Goal: Information Seeking & Learning: Learn about a topic

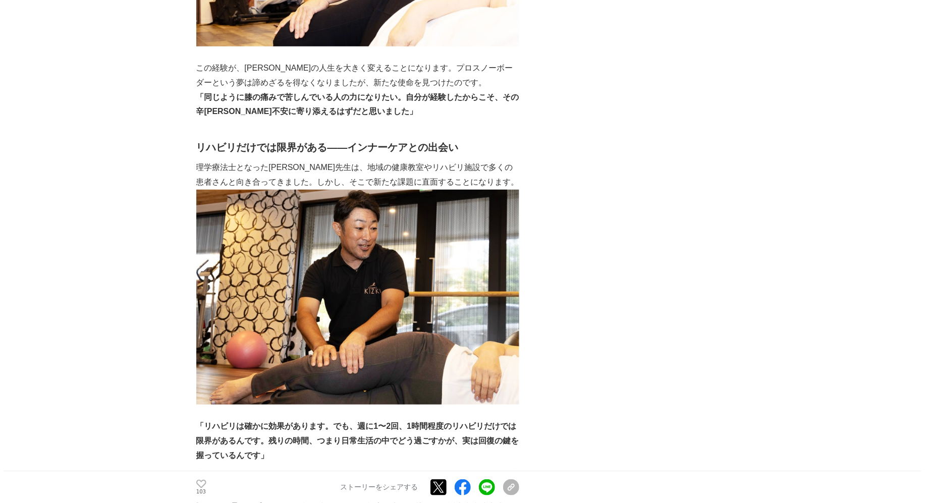
scroll to position [2126, 0]
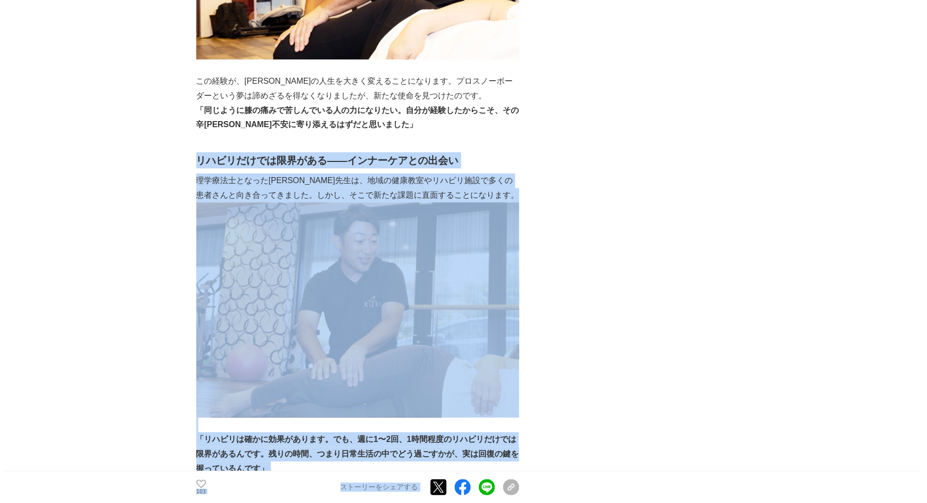
drag, startPoint x: 197, startPoint y: 107, endPoint x: 528, endPoint y: 111, distance: 330.9
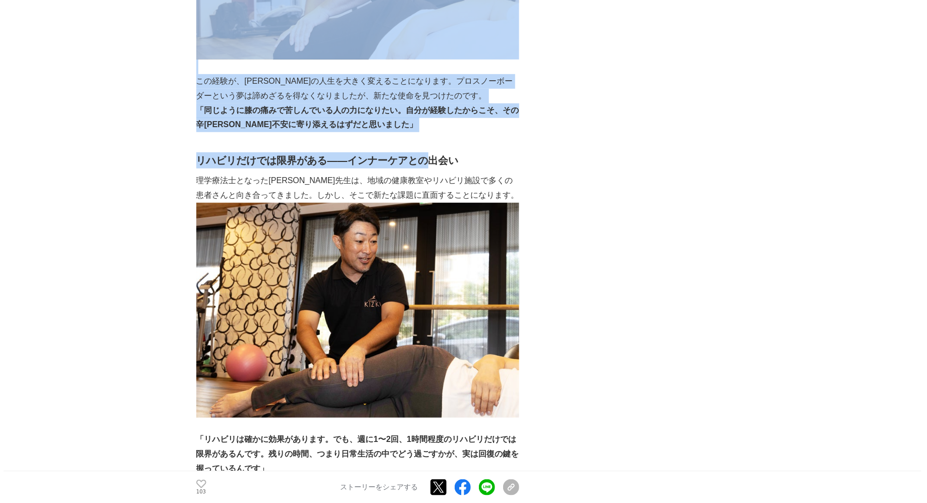
drag, startPoint x: 189, startPoint y: 109, endPoint x: 432, endPoint y: 112, distance: 243.7
click at [432, 155] on strong "リハビリだけでは限界がある――インナーケアとの出会い" at bounding box center [327, 160] width 262 height 11
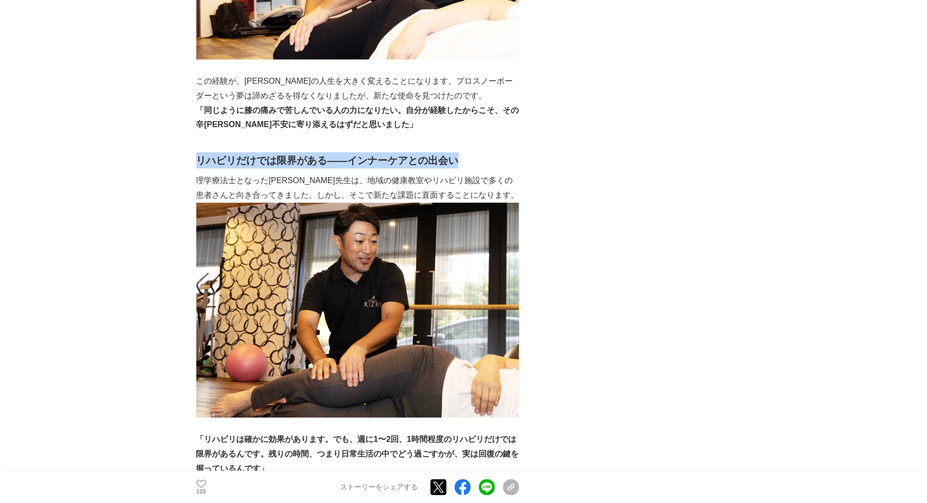
drag, startPoint x: 462, startPoint y: 112, endPoint x: 196, endPoint y: 111, distance: 265.3
click at [196, 152] on h2 "リハビリだけでは限界がある――インナーケアとの出会い" at bounding box center [357, 160] width 323 height 16
copy strong "リハビリだけでは限界がある――インナーケアとの出会い"
click at [253, 155] on strong "リハビリだけでは限界がある――インナーケアとの出会い" at bounding box center [327, 160] width 262 height 11
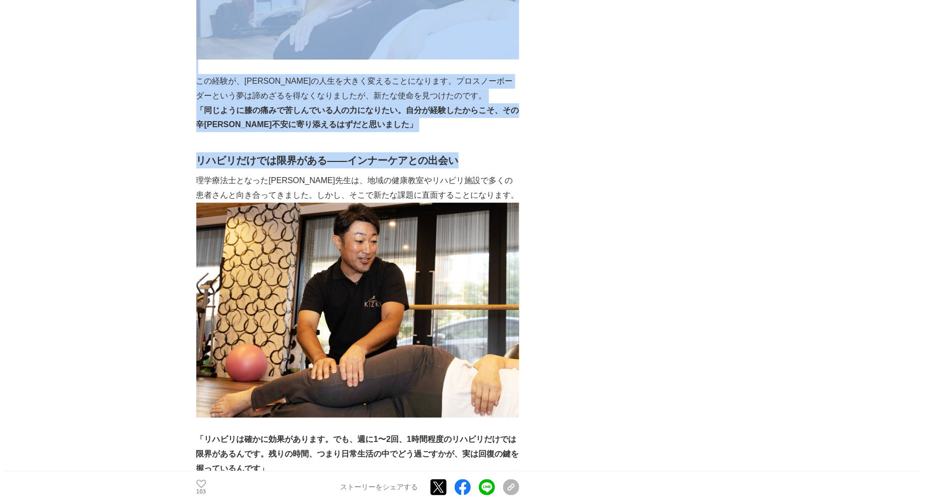
drag, startPoint x: 191, startPoint y: 109, endPoint x: 461, endPoint y: 111, distance: 269.9
click at [461, 152] on h2 "リハビリだけでは限界がある――インナーケアとの出会い" at bounding box center [357, 160] width 323 height 16
drag, startPoint x: 461, startPoint y: 111, endPoint x: 197, endPoint y: 113, distance: 264.3
click at [196, 152] on h2 "リハビリだけでは限界がある――インナーケアとの出会い" at bounding box center [357, 160] width 323 height 16
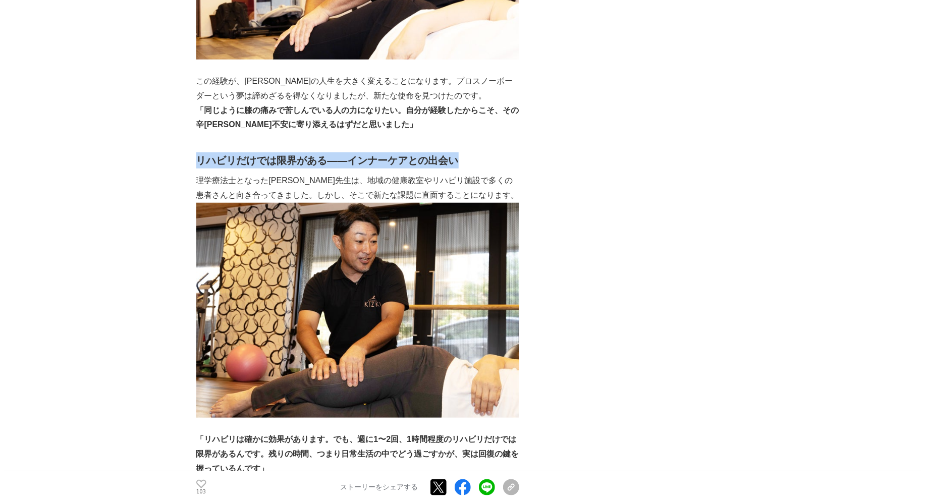
copy strong "リハビリだけでは限界がある――インナーケアとの出会い"
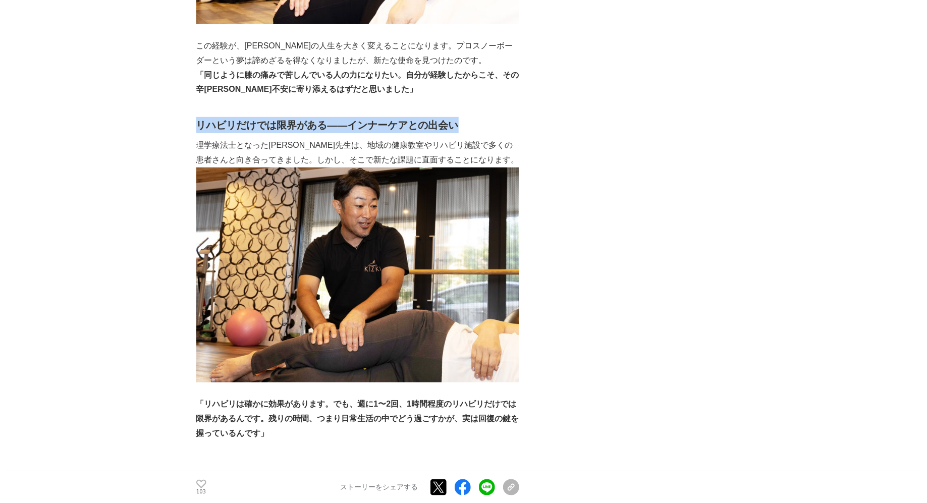
scroll to position [2168, 0]
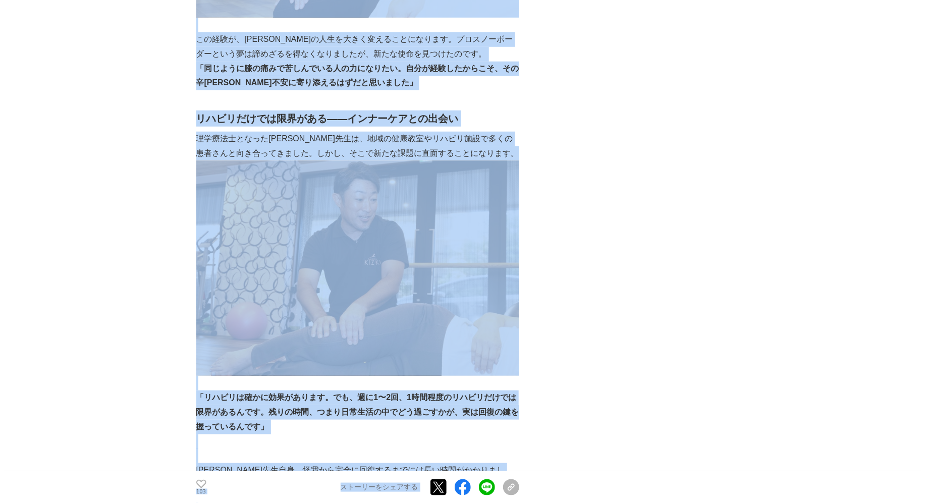
drag, startPoint x: 190, startPoint y: 92, endPoint x: 530, endPoint y: 96, distance: 340.0
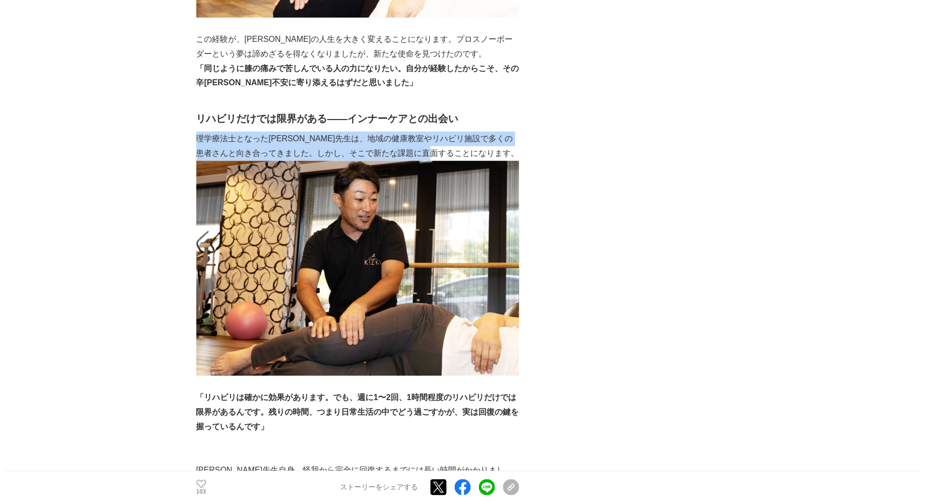
drag, startPoint x: 198, startPoint y: 91, endPoint x: 494, endPoint y: 99, distance: 296.7
click at [494, 132] on p "理学療法士となった[PERSON_NAME]先生は、地域の健康教室やリハビリ施設で多くの患者さんと向き合ってきました。しかし、そこで新たな課題に直面することに…" at bounding box center [357, 146] width 323 height 29
copy p "理学療法士となった[PERSON_NAME]先生は、地域の健康教室やリハビリ施設で多くの患者さんと向き合ってきました。しかし、そこで新たな課題に直面することに…"
click at [294, 268] on img at bounding box center [357, 268] width 323 height 215
click at [232, 132] on p "理学療法士となった[PERSON_NAME]先生は、地域の健康教室やリハビリ施設で多くの患者さんと向き合ってきました。しかし、そこで新たな課題に直面することに…" at bounding box center [357, 146] width 323 height 29
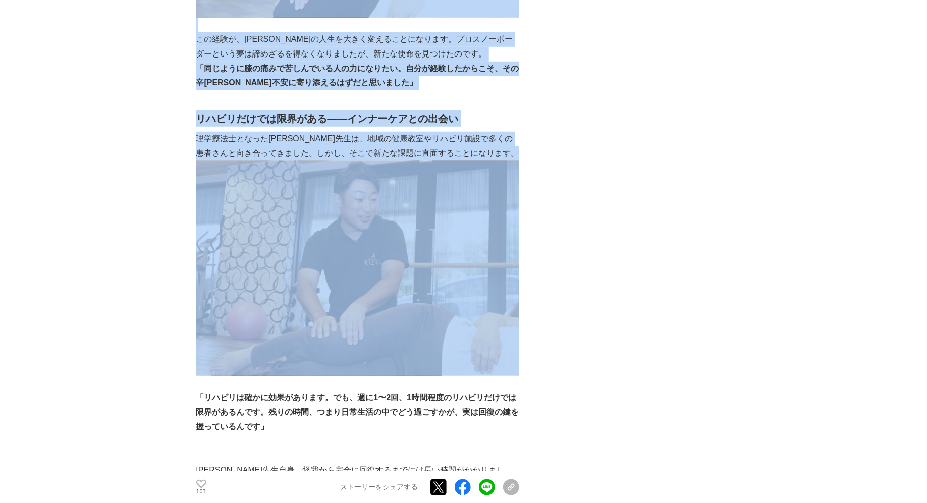
drag, startPoint x: 194, startPoint y: 86, endPoint x: 423, endPoint y: 199, distance: 255.4
click at [423, 199] on img at bounding box center [357, 268] width 323 height 215
click at [252, 161] on img at bounding box center [357, 268] width 323 height 215
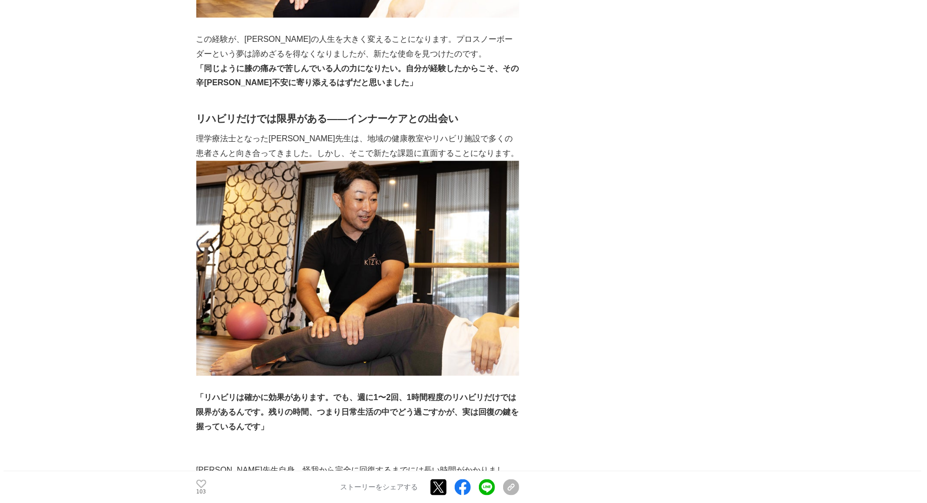
click at [215, 132] on p "理学療法士となった[PERSON_NAME]先生は、地域の健康教室やリハビリ施設で多くの患者さんと向き合ってきました。しかし、そこで新たな課題に直面することに…" at bounding box center [357, 146] width 323 height 29
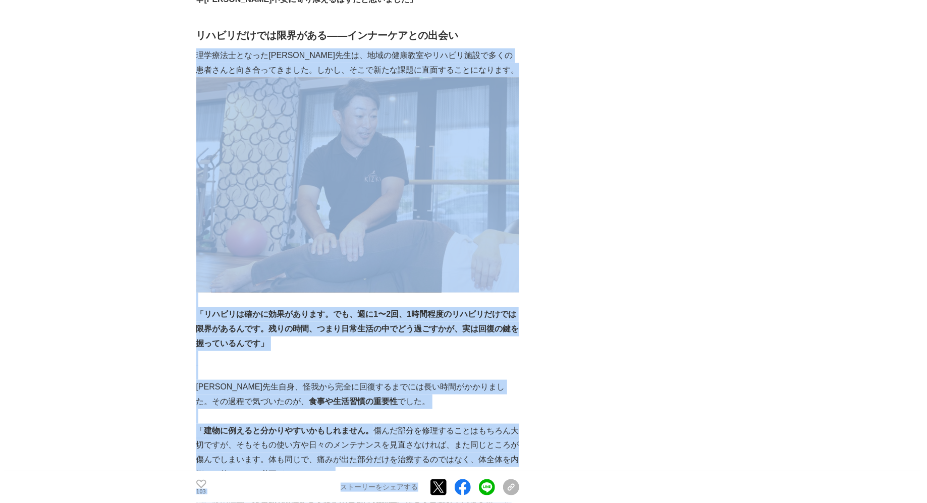
scroll to position [2294, 0]
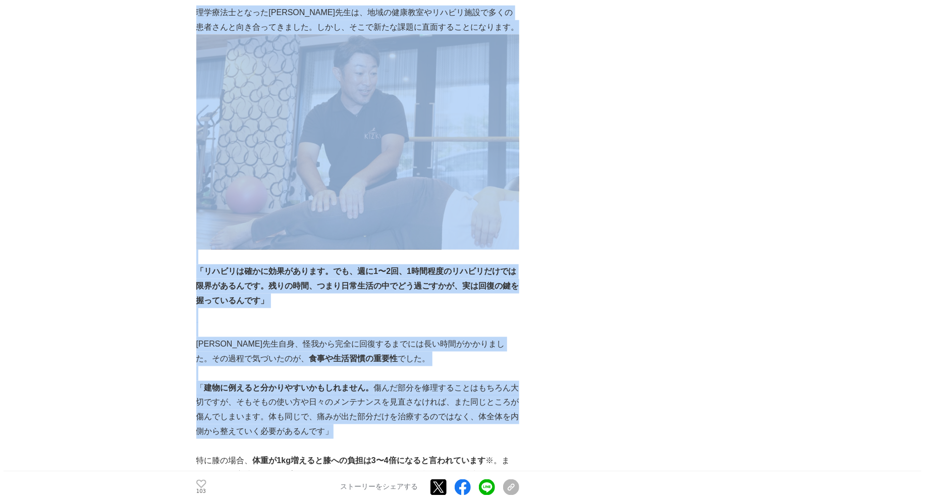
copy div "loremipsumdolo、sitametconsecteturadipiscingelit。sed、doeiusmodtemporincid。 「utla…"
drag, startPoint x: 196, startPoint y: 91, endPoint x: 362, endPoint y: 378, distance: 331.3
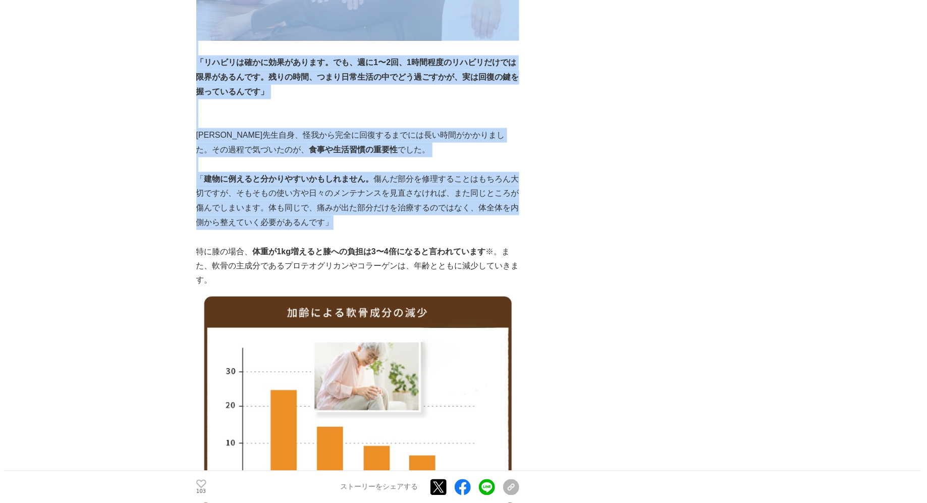
scroll to position [2504, 0]
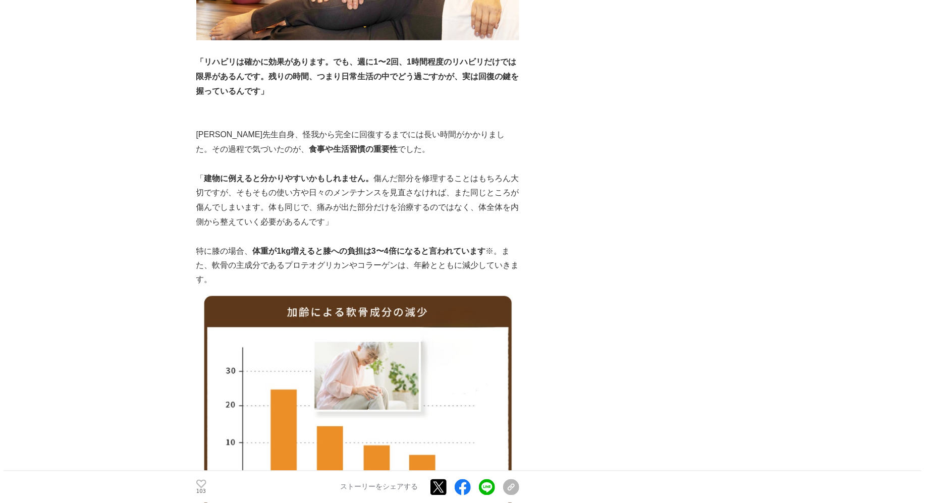
click at [248, 244] on p "特に膝の場合、 体重が1kg増えると膝への負担は3〜4倍になると言われています ※。また、軟骨の主成分であるプロテオグリカンやコラーゲンは、年齢とともに減少し…" at bounding box center [357, 265] width 323 height 43
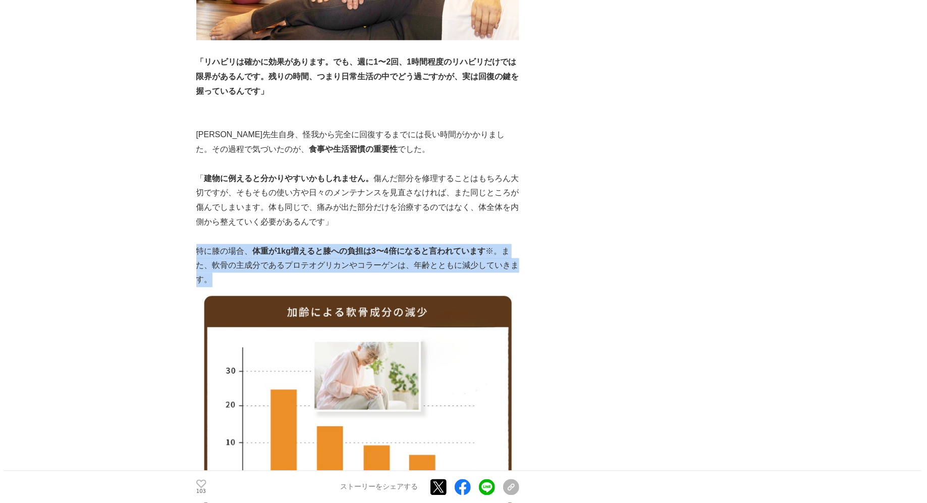
copy p "特に膝の場合、 体重が1kg増えると膝への負担は3〜4倍になると言われています ※。また、軟骨の主成分であるプロテオグリカンやコラーゲンは、年齢とともに減少し…"
drag, startPoint x: 196, startPoint y: 203, endPoint x: 281, endPoint y: 228, distance: 88.6
click at [281, 244] on p "特に膝の場合、 体重が1kg増えると膝への負担は3〜4倍になると言われています ※。また、軟骨の主成分であるプロテオグリカンやコラーゲンは、年齢とともに減少し…" at bounding box center [357, 265] width 323 height 43
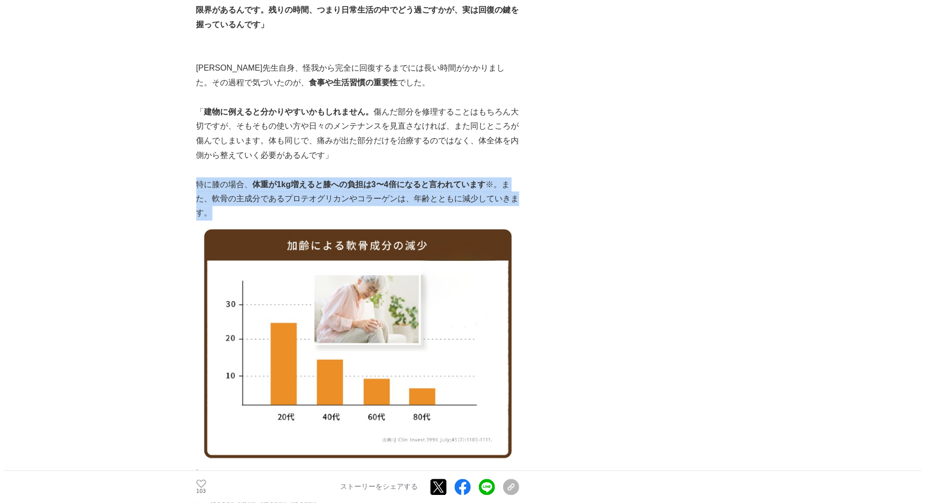
scroll to position [2541, 0]
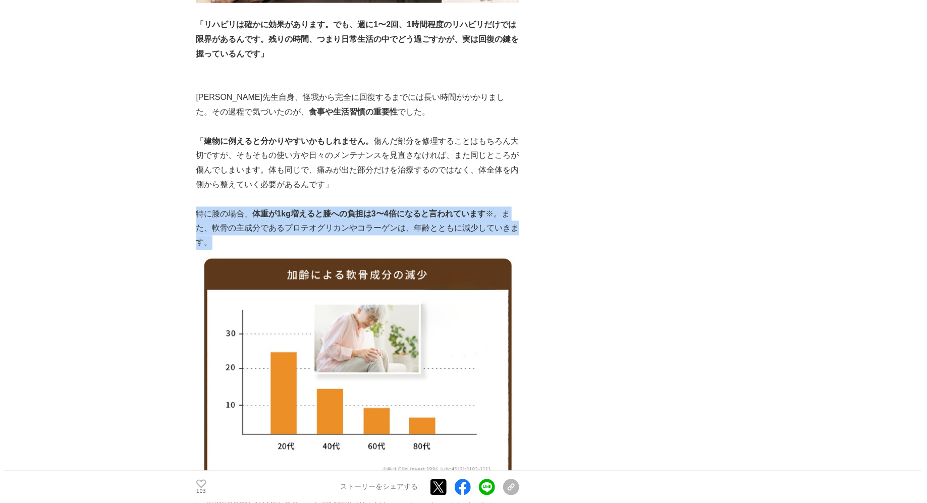
click at [304, 207] on p "特に膝の場合、 体重が1kg増えると膝への負担は3〜4倍になると言われています ※。また、軟骨の主成分であるプロテオグリカンやコラーゲンは、年齢とともに減少し…" at bounding box center [357, 228] width 323 height 43
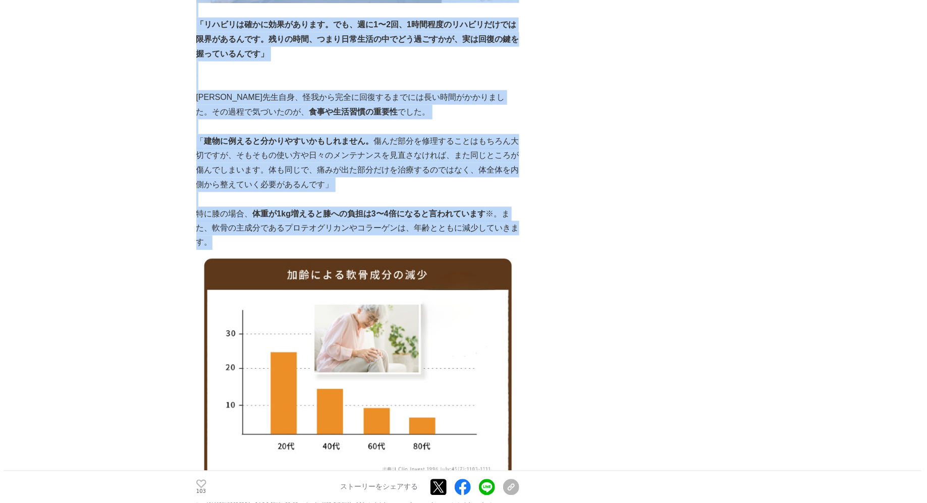
drag, startPoint x: 193, startPoint y: 166, endPoint x: 353, endPoint y: 196, distance: 163.1
click at [353, 207] on p "特に膝の場合、 体重が1kg増えると膝への負担は3〜4倍になると言われています ※。また、軟骨の主成分であるプロテオグリカンやコラーゲンは、年齢とともに減少し…" at bounding box center [357, 228] width 323 height 43
drag, startPoint x: 195, startPoint y: 165, endPoint x: 208, endPoint y: 187, distance: 25.3
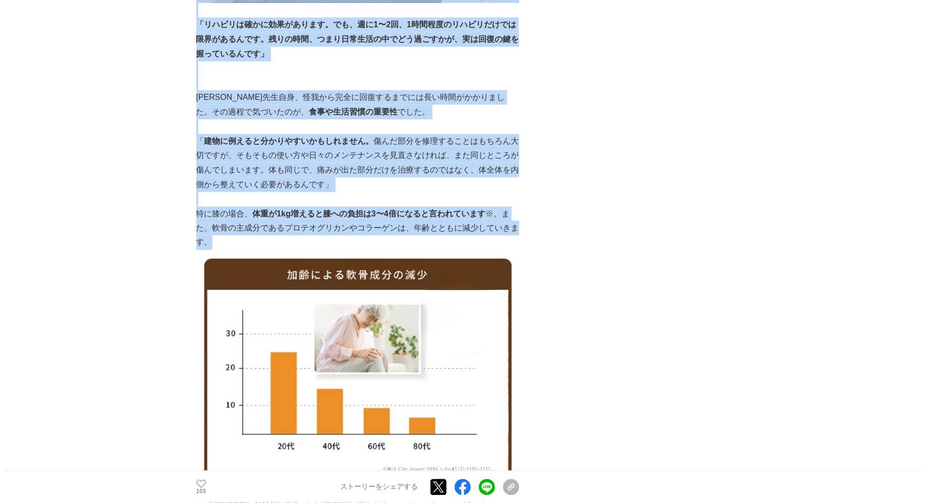
click at [208, 207] on p "特に膝の場合、 体重が1kg増えると膝への負担は3〜4倍になると言われています ※。また、軟骨の主成分であるプロテオグリカンやコラーゲンは、年齢とともに減少し…" at bounding box center [357, 228] width 323 height 43
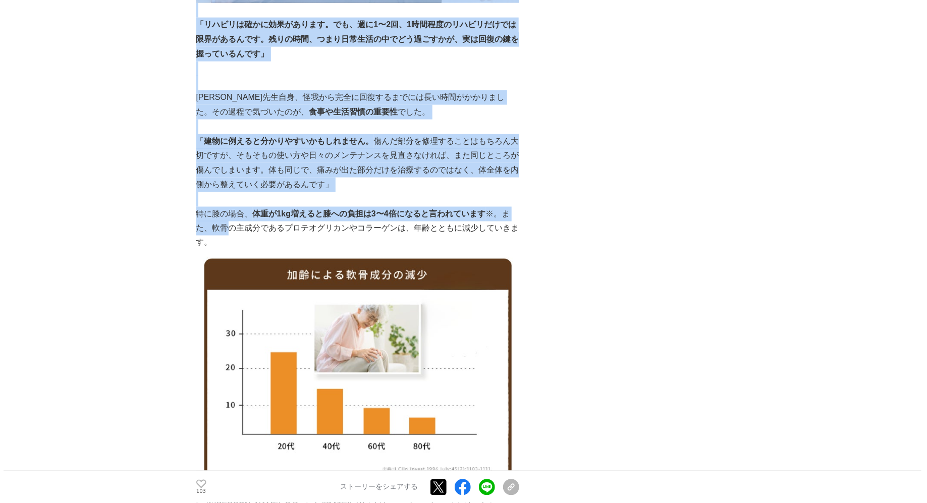
drag, startPoint x: 195, startPoint y: 164, endPoint x: 230, endPoint y: 185, distance: 40.5
click at [230, 207] on p "特に膝の場合、 体重が1kg増えると膝への負担は3〜4倍になると言われています ※。また、軟骨の主成分であるプロテオグリカンやコラーゲンは、年齢とともに減少し…" at bounding box center [357, 228] width 323 height 43
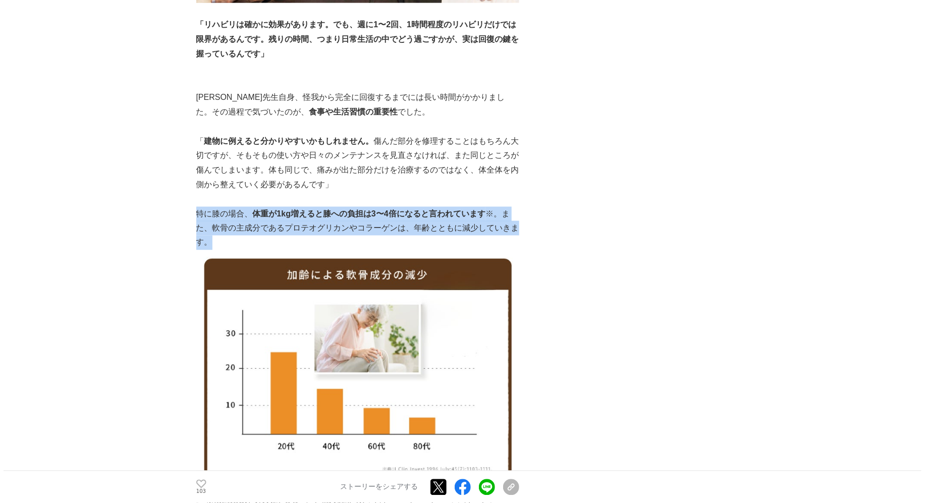
drag, startPoint x: 223, startPoint y: 191, endPoint x: 199, endPoint y: 168, distance: 33.2
click at [199, 207] on p "特に膝の場合、 体重が1kg増えると膝への負担は3〜4倍になると言われています ※。また、軟骨の主成分であるプロテオグリカンやコラーゲンは、年齢とともに減少し…" at bounding box center [357, 228] width 323 height 43
copy p "特に膝の場合、 体重が1kg増えると膝への負担は3〜4倍になると言われています ※。また、軟骨の主成分であるプロテオグリカンやコラーゲンは、年齢とともに減少し…"
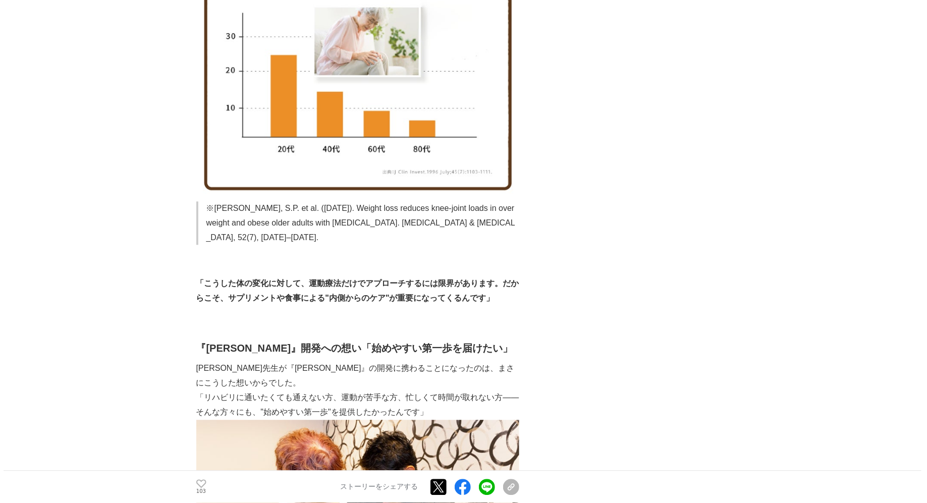
scroll to position [2858, 0]
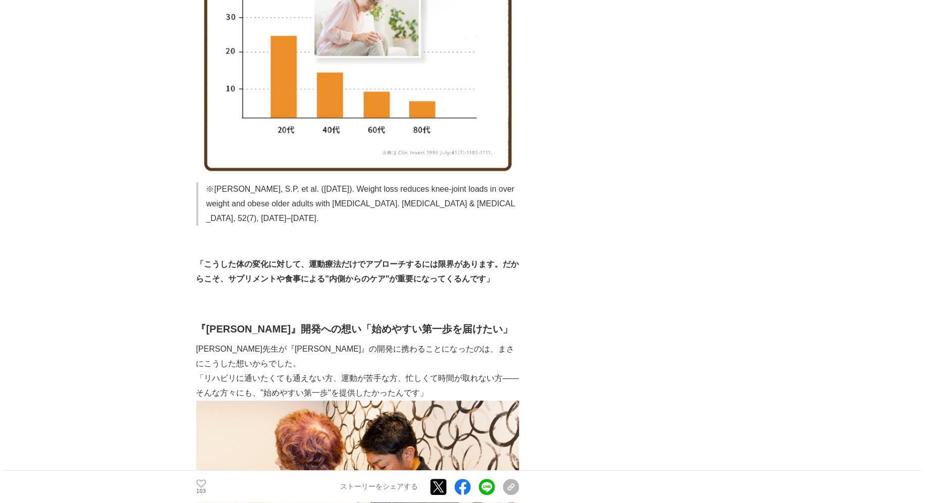
click at [219, 260] on strong "「こうした体の変化に対して、運動療法だけでアプローチするには限界があります。だからこそ、サプリメントや食事による"内側からのケア"が重要になってくるんです」" at bounding box center [357, 271] width 323 height 23
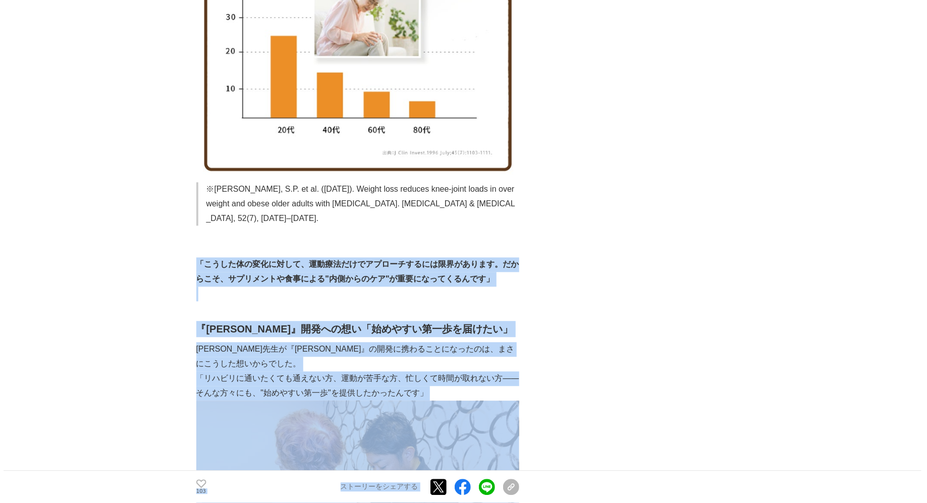
drag, startPoint x: 196, startPoint y: 215, endPoint x: 525, endPoint y: 258, distance: 331.2
click at [525, 258] on div "【[PERSON_NAME]60万袋記念】「膝の悩みの原因は、膝だけじゃない」――共同開発者・[PERSON_NAME]先生と語る、"歩く力"を守る想い【共同…" at bounding box center [463, 462] width 535 height 6517
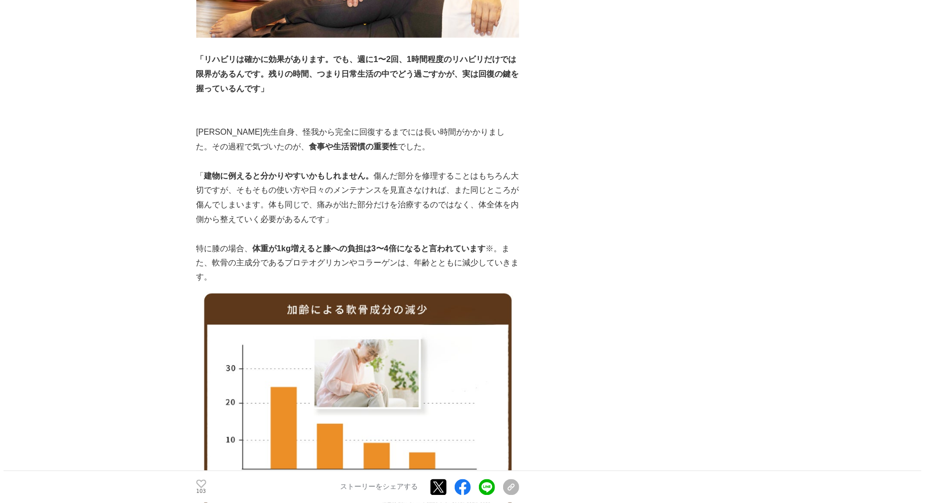
scroll to position [2494, 0]
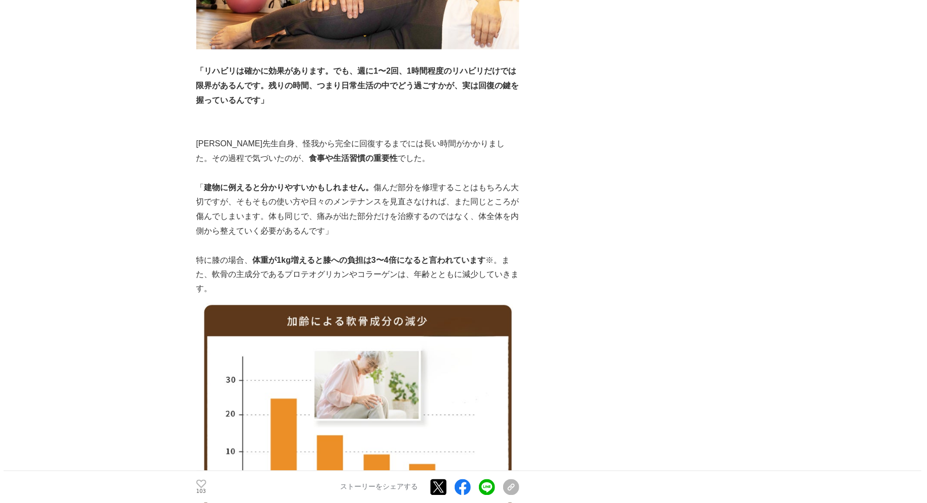
click at [295, 253] on p "特に膝の場合、 体重が1kg増えると膝への負担は3〜4倍になると言われています ※。また、軟骨の主成分であるプロテオグリカンやコラーゲンは、年齢とともに減少し…" at bounding box center [357, 274] width 323 height 43
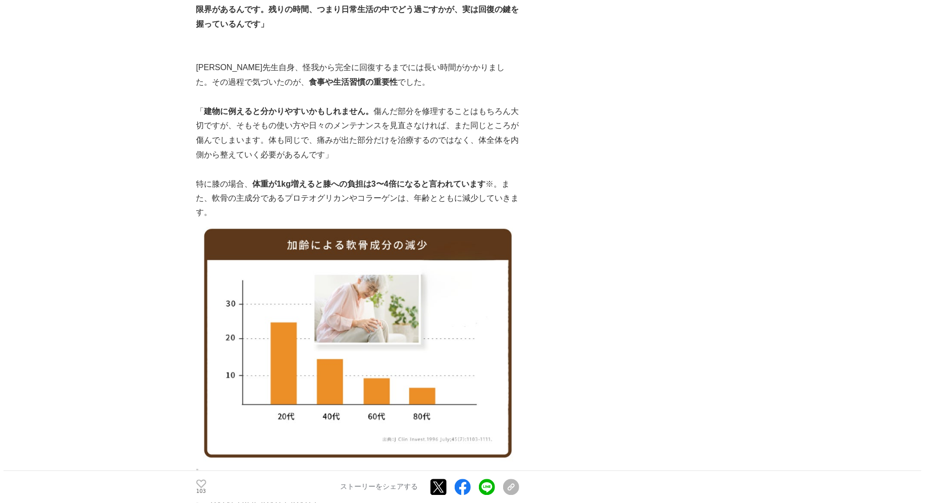
scroll to position [2571, 0]
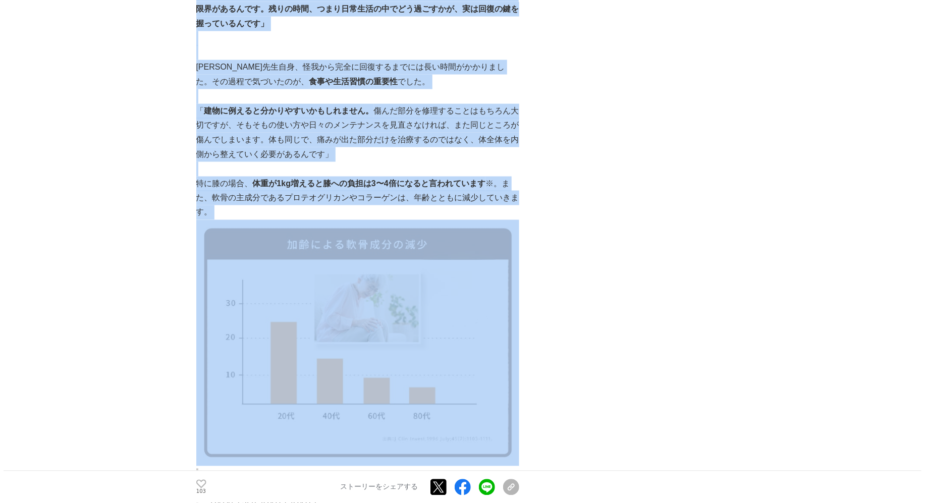
drag, startPoint x: 194, startPoint y: 131, endPoint x: 399, endPoint y: 198, distance: 215.7
click at [399, 220] on img at bounding box center [357, 343] width 323 height 246
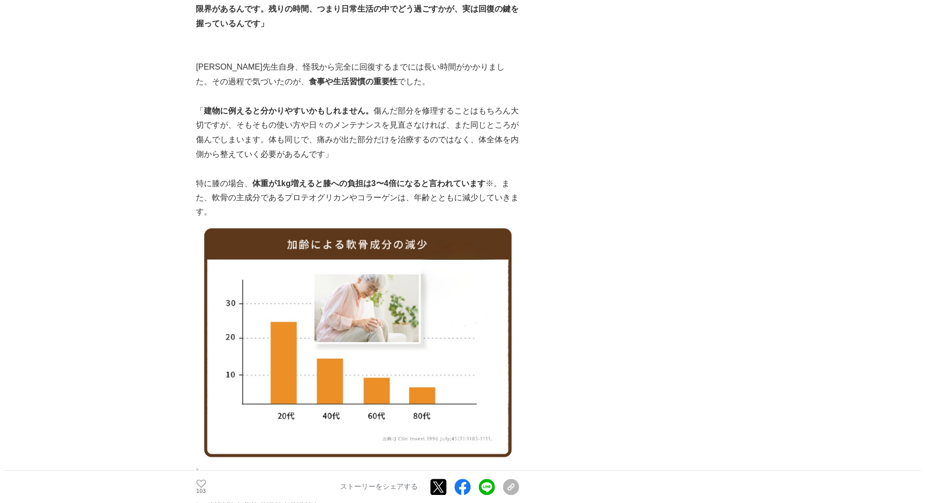
click at [282, 177] on p "特に膝の場合、 体重が1kg増えると膝への負担は3〜4倍になると言われています ※。また、軟骨の主成分であるプロテオグリカンやコラーゲンは、年齢とともに減少し…" at bounding box center [357, 198] width 323 height 43
drag, startPoint x: 196, startPoint y: 130, endPoint x: 311, endPoint y: 158, distance: 118.9
click at [311, 177] on p "特に膝の場合、 体重が1kg増えると膝への負担は3〜4倍になると言われています ※。また、軟骨の主成分であるプロテオグリカンやコラーゲンは、年齢とともに減少し…" at bounding box center [357, 198] width 323 height 43
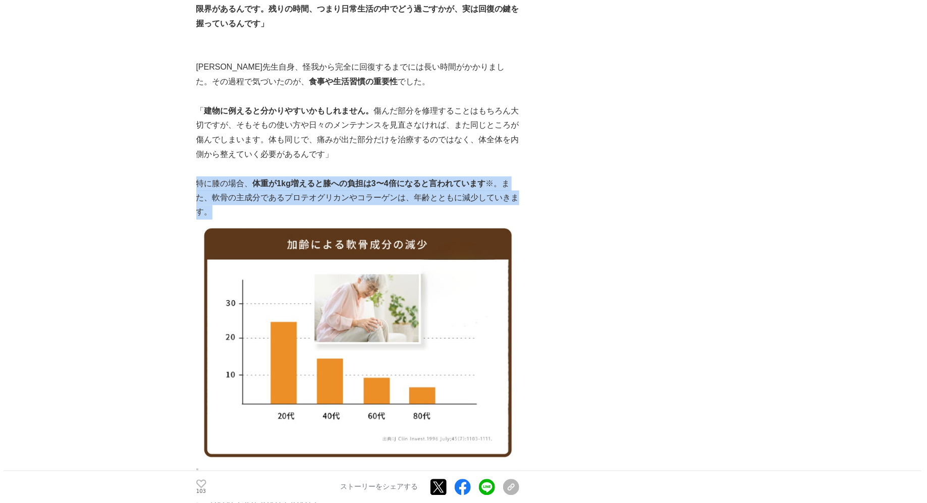
drag, startPoint x: 196, startPoint y: 136, endPoint x: 225, endPoint y: 159, distance: 37.7
click at [225, 177] on p "特に膝の場合、 体重が1kg増えると膝への負担は3〜4倍になると言われています ※。また、軟骨の主成分であるプロテオグリカンやコラーゲンは、年齢とともに減少し…" at bounding box center [357, 198] width 323 height 43
copy p "特に膝の場合、 体重が1kg増えると膝への負担は3〜4倍になると言われています ※。また、軟骨の主成分であるプロテオグリカンやコラーゲンは、年齢とともに減少し…"
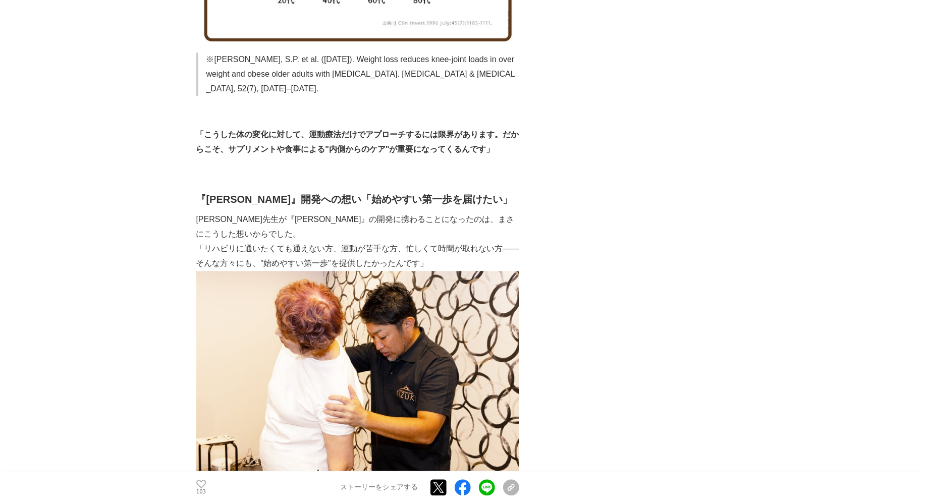
scroll to position [2998, 0]
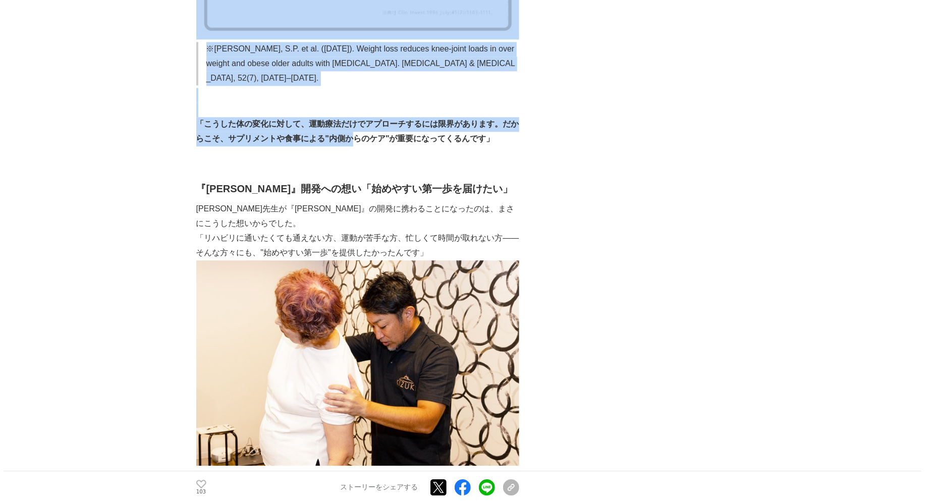
drag, startPoint x: 174, startPoint y: 73, endPoint x: 355, endPoint y: 93, distance: 182.2
click at [355, 93] on main "【[PERSON_NAME]60万袋記念】「膝の悩みの原因は、膝だけじゃない」――共同開発者・[PERSON_NAME]先生と語る、"歩く力"を守る想い【共同…" at bounding box center [463, 342] width 927 height 6557
click at [355, 117] on p "「こうした体の変化に対して、運動療法だけでアプローチするには限界があります。だからこそ、サプリメントや食事による"内側からのケア"が重要になってくるんです」" at bounding box center [357, 131] width 323 height 29
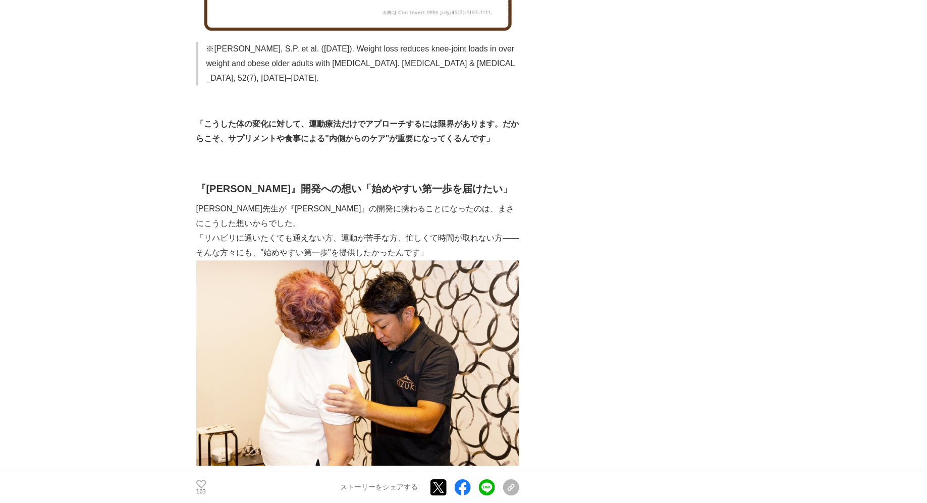
click at [189, 69] on main "【[PERSON_NAME]60万袋記念】「膝の悩みの原因は、膝だけじゃない」――共同開発者・[PERSON_NAME]先生と語る、"歩く力"を守る想い【共同…" at bounding box center [463, 342] width 927 height 6557
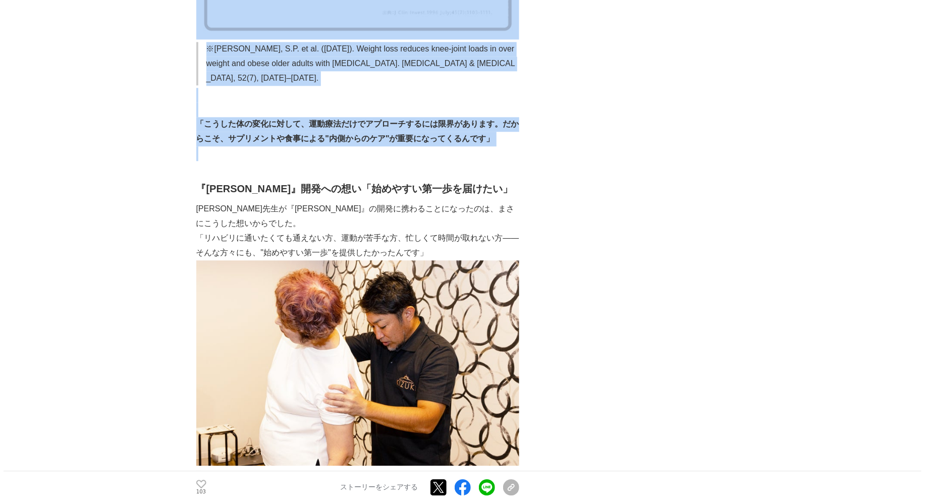
drag, startPoint x: 195, startPoint y: 72, endPoint x: 491, endPoint y: 97, distance: 296.7
click at [491, 97] on main "【[PERSON_NAME]60万袋記念】「膝の悩みの原因は、膝だけじゃない」――共同開発者・[PERSON_NAME]先生と語る、"歩く力"を守る想い【共同…" at bounding box center [463, 342] width 927 height 6557
click at [491, 146] on p at bounding box center [357, 153] width 323 height 15
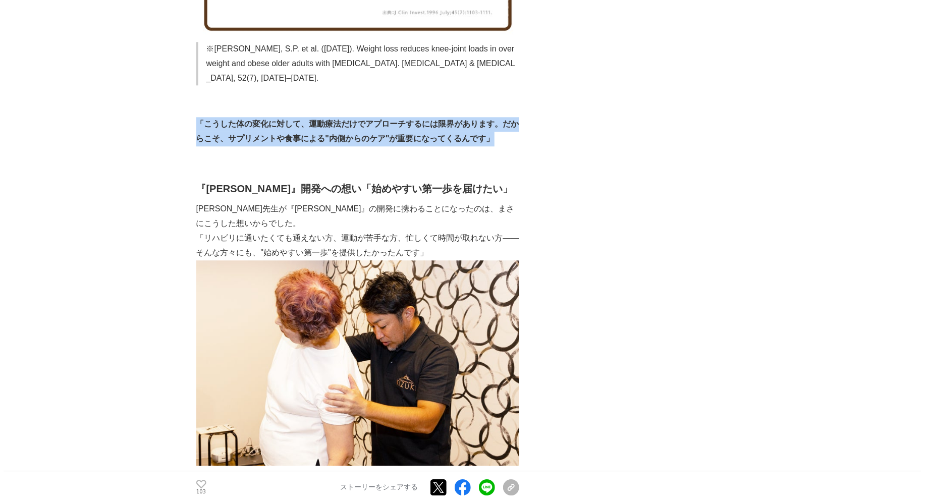
drag, startPoint x: 496, startPoint y: 95, endPoint x: 199, endPoint y: 78, distance: 297.1
click at [199, 117] on p "「こうした体の変化に対して、運動療法だけでアプローチするには限界があります。だからこそ、サプリメントや食事による"内側からのケア"が重要になってくるんです」" at bounding box center [357, 131] width 323 height 29
copy strong "「こうした体の変化に対して、運動療法だけでアプローチするには限界があります。だからこそ、サプリメントや食事による"内側からのケア"が重要になってくるんです」"
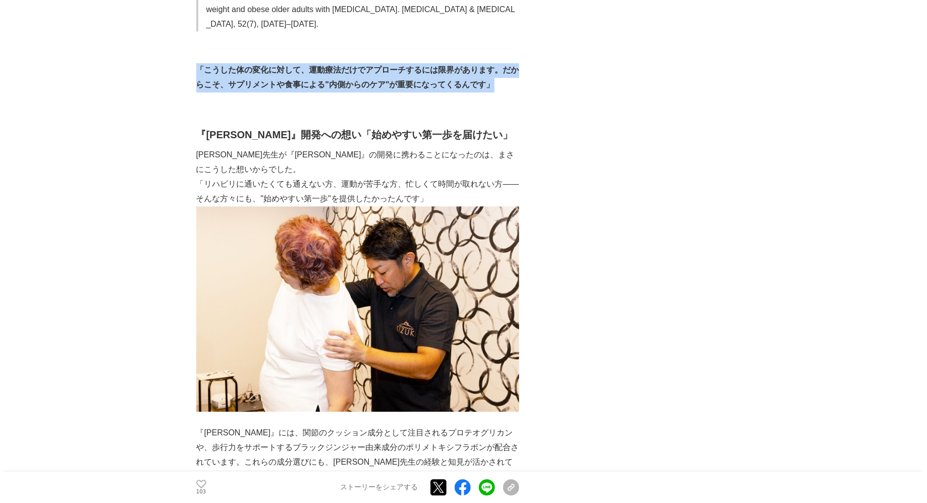
scroll to position [3062, 0]
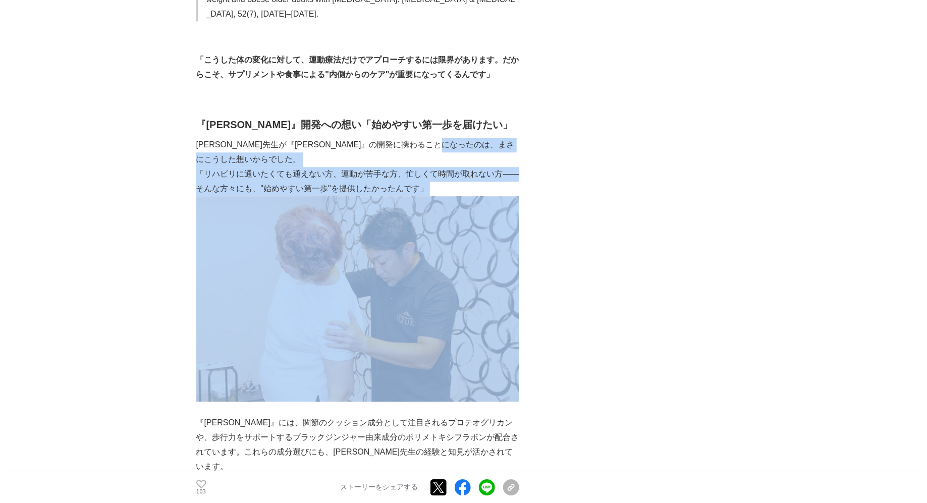
drag, startPoint x: 203, startPoint y: 107, endPoint x: 507, endPoint y: 209, distance: 321.0
click at [507, 209] on img at bounding box center [357, 298] width 323 height 205
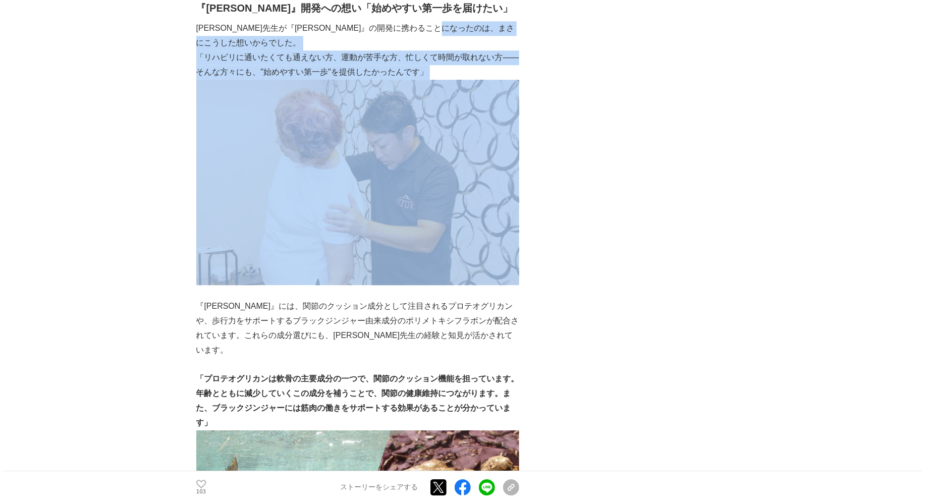
scroll to position [3180, 0]
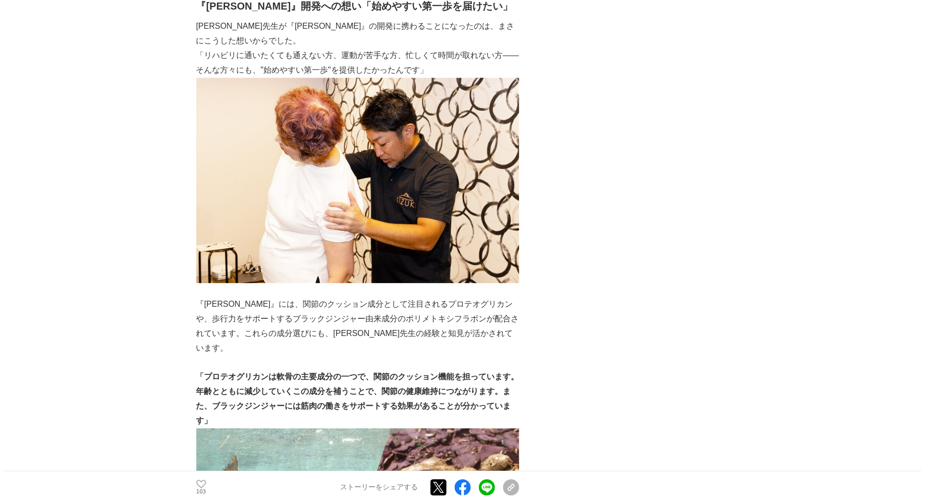
click at [420, 297] on p "『[PERSON_NAME]』には、関節のクッション成分として注目されるプロテオグリカンや、歩行力をサポートするブラックジンジャー由来成分のポリメトキシフラボ…" at bounding box center [357, 326] width 323 height 58
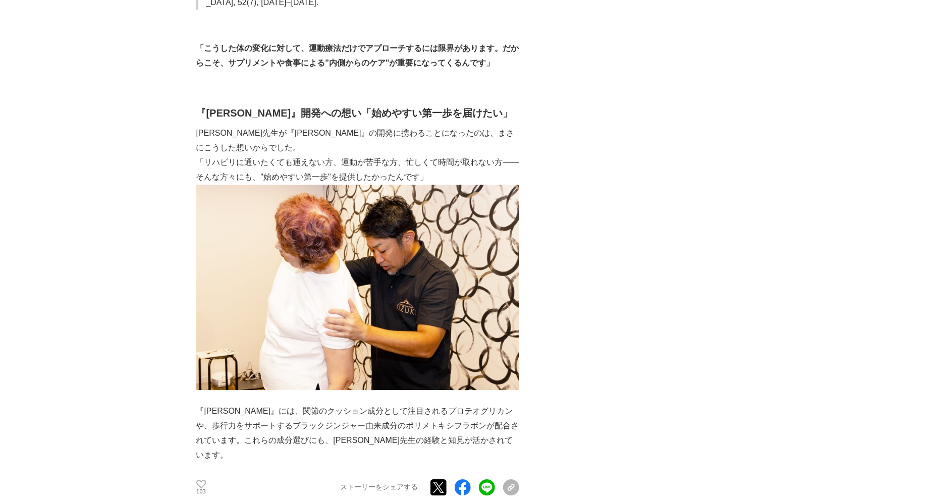
scroll to position [3052, 0]
